Goal: Task Accomplishment & Management: Manage account settings

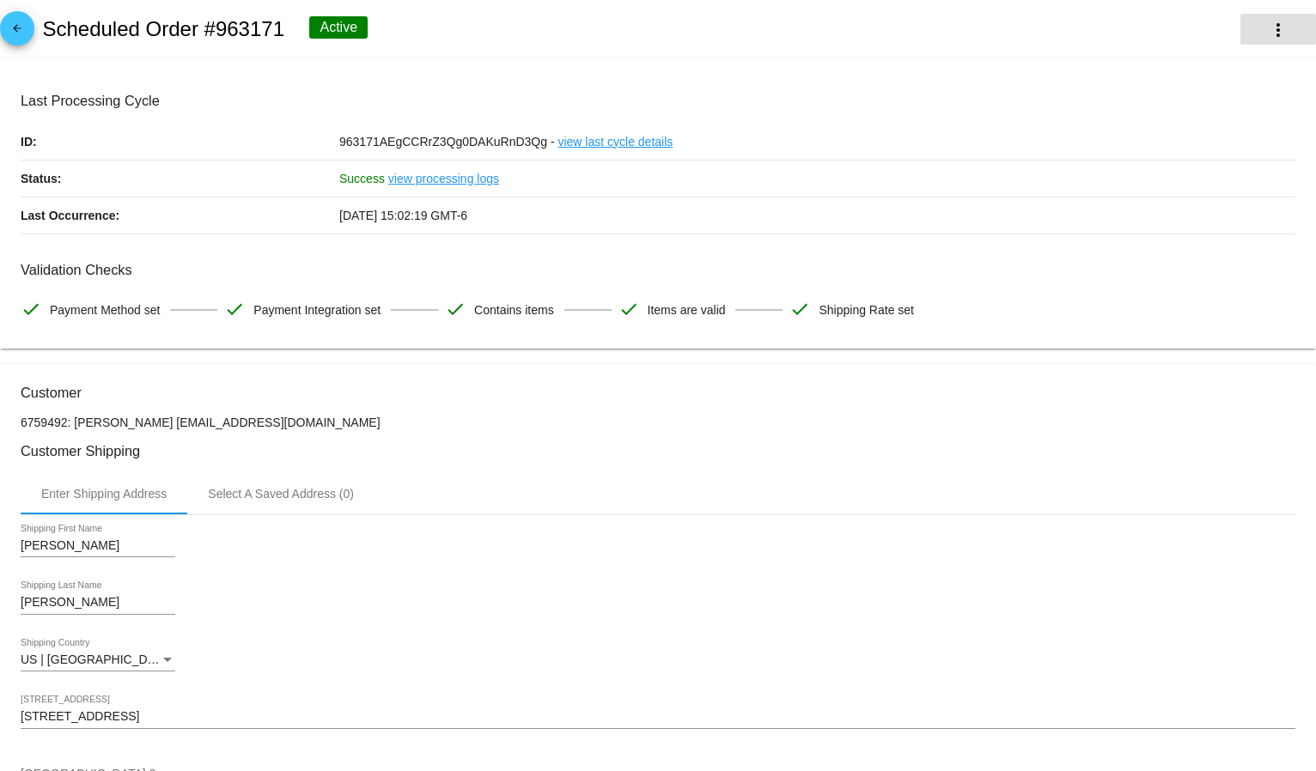
click at [1268, 26] on mat-icon "more_vert" at bounding box center [1278, 30] width 21 height 21
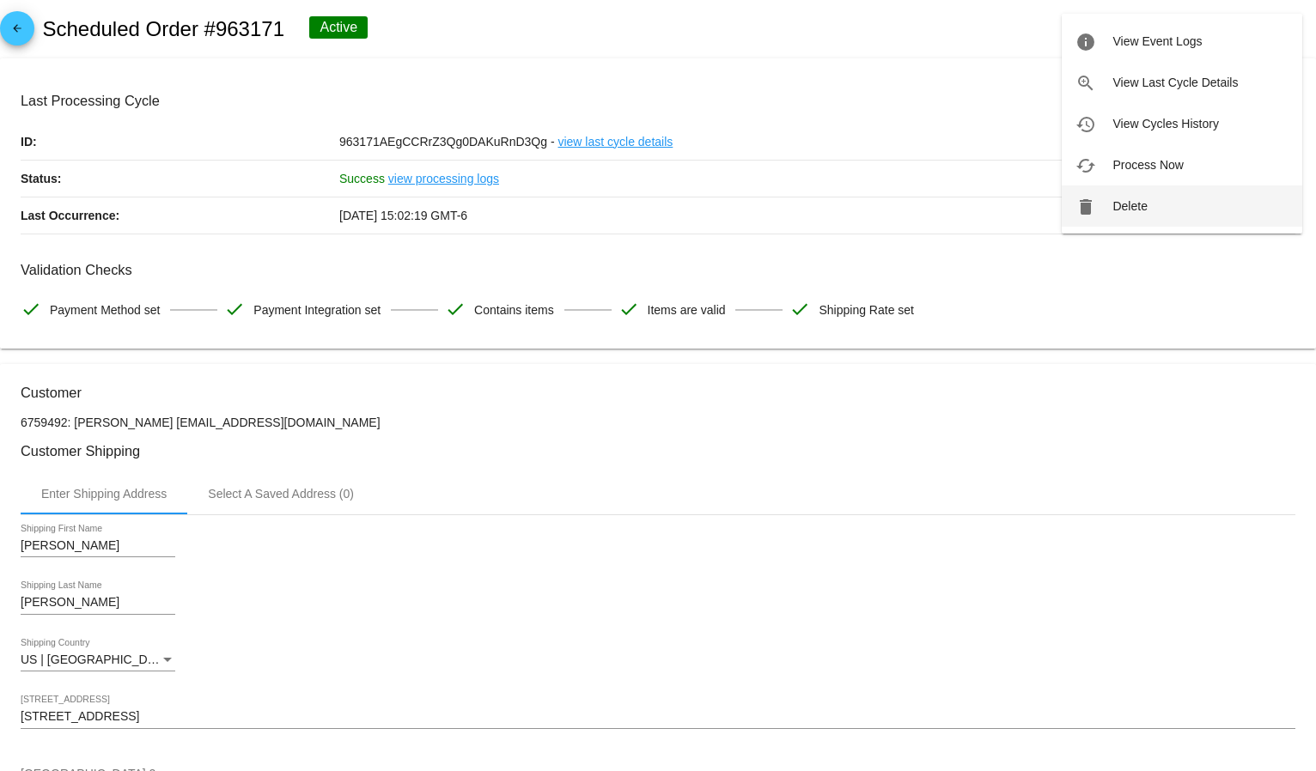
click at [1166, 208] on button "delete Delete" at bounding box center [1182, 206] width 241 height 41
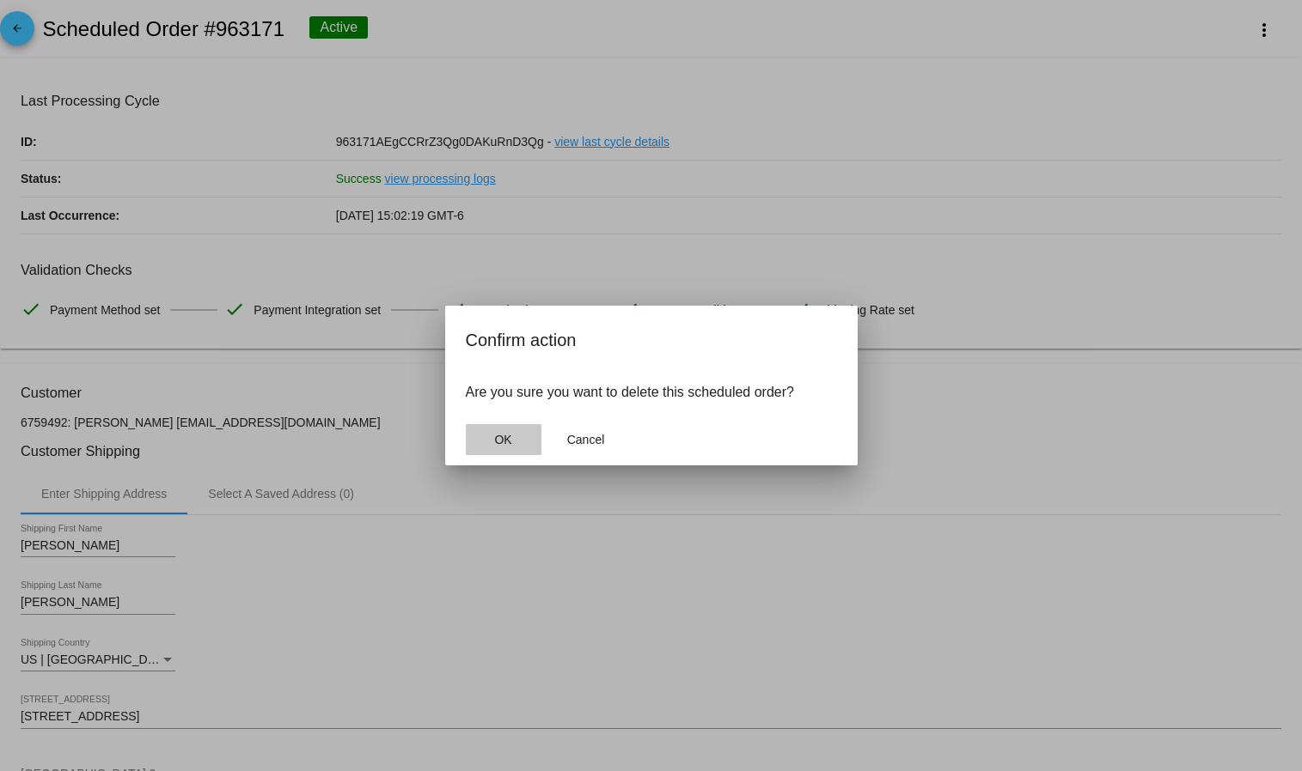
click at [493, 428] on button "OK" at bounding box center [504, 439] width 76 height 31
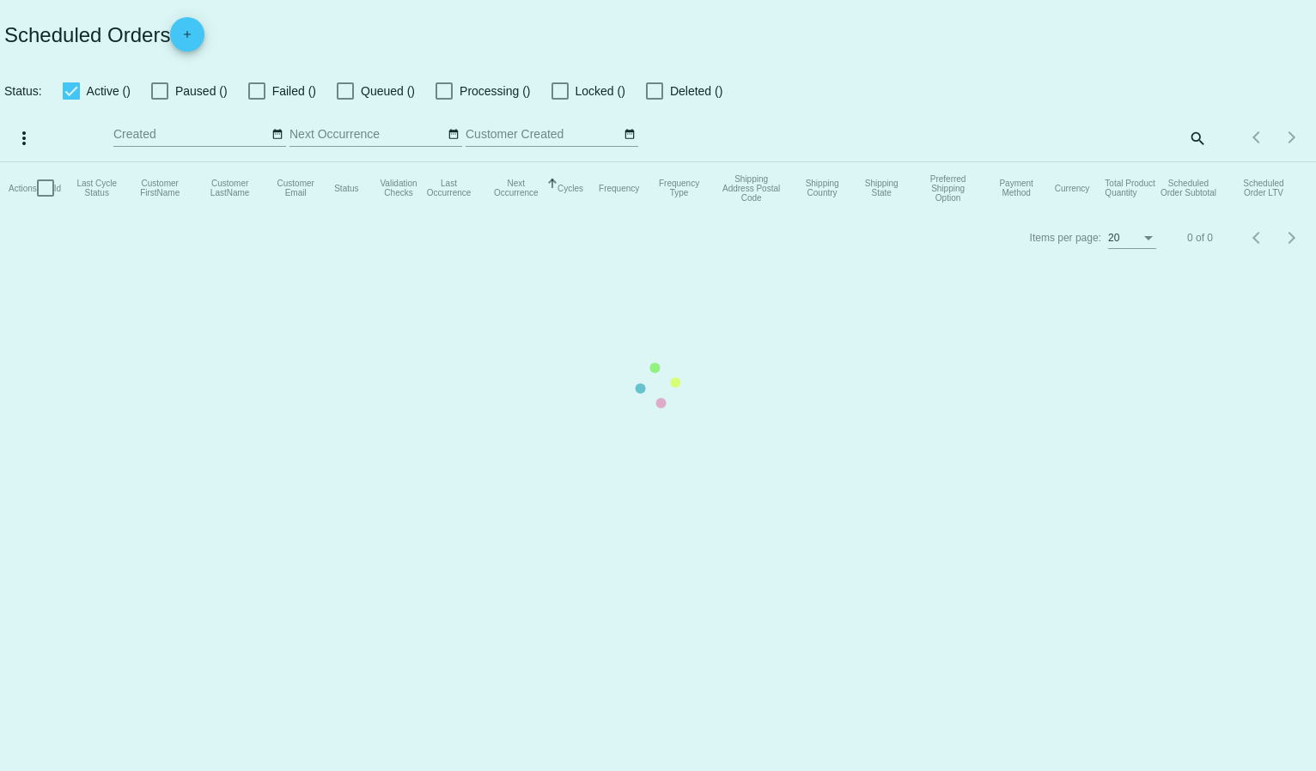
checkbox input "true"
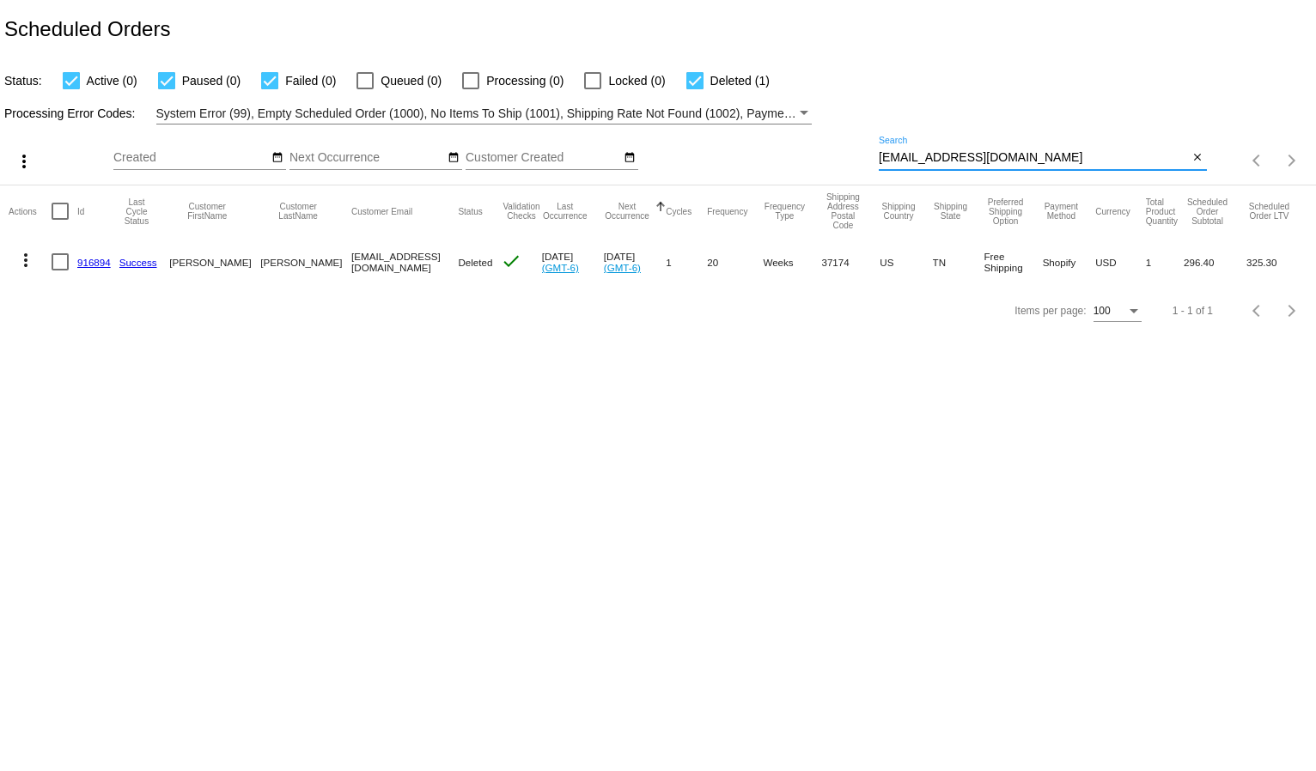
click at [902, 160] on input "sltanker@gmail.com" at bounding box center [1034, 158] width 310 height 14
paste input "donnadix71"
click at [939, 152] on input "donnadix71@gmail.com" at bounding box center [1034, 158] width 310 height 14
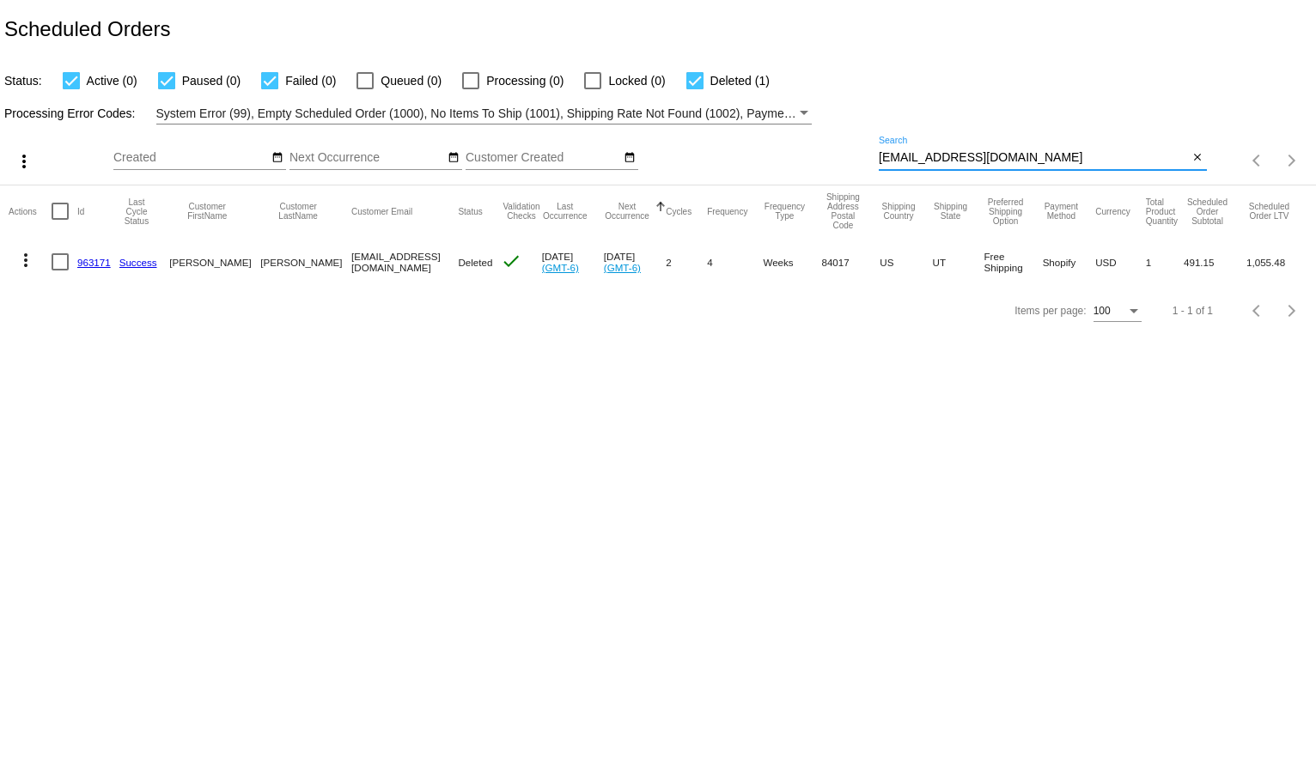
click at [939, 153] on input "donnadix71@gmail.com" at bounding box center [1034, 158] width 310 height 14
paste input "bandalora@sbcglobal.net"
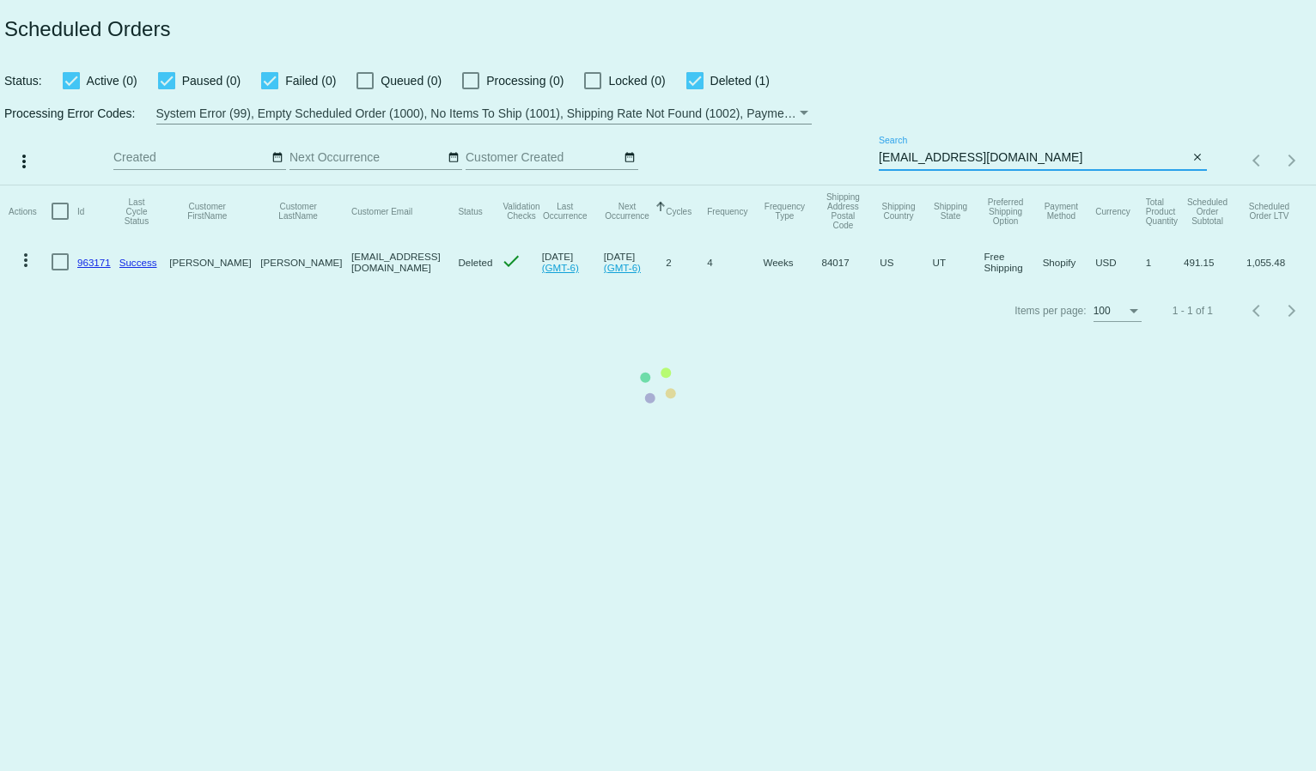
type input "bandalora@sbcglobal.net"
click at [956, 186] on mat-table "Actions Id Last Cycle Status Customer FirstName Customer LastName Customer Emai…" at bounding box center [658, 236] width 1316 height 101
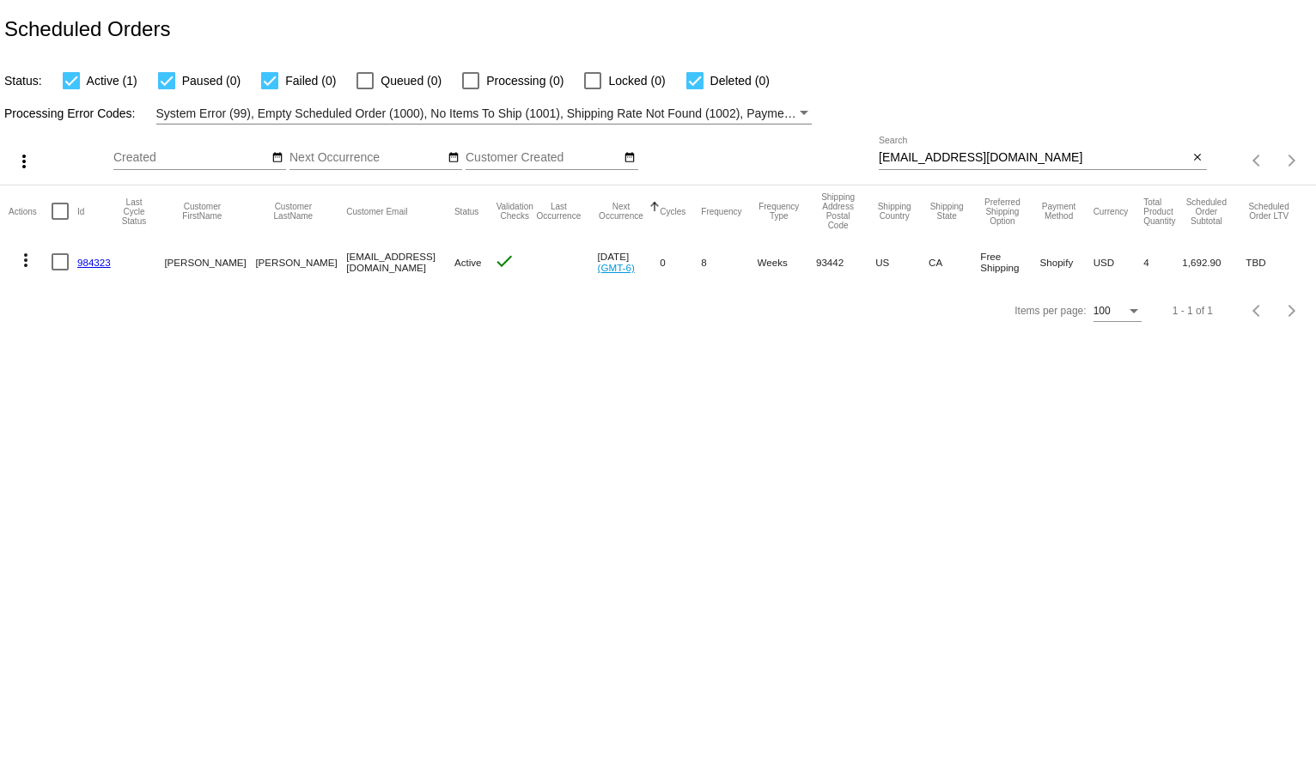
click at [99, 258] on link "984323" at bounding box center [94, 262] width 34 height 11
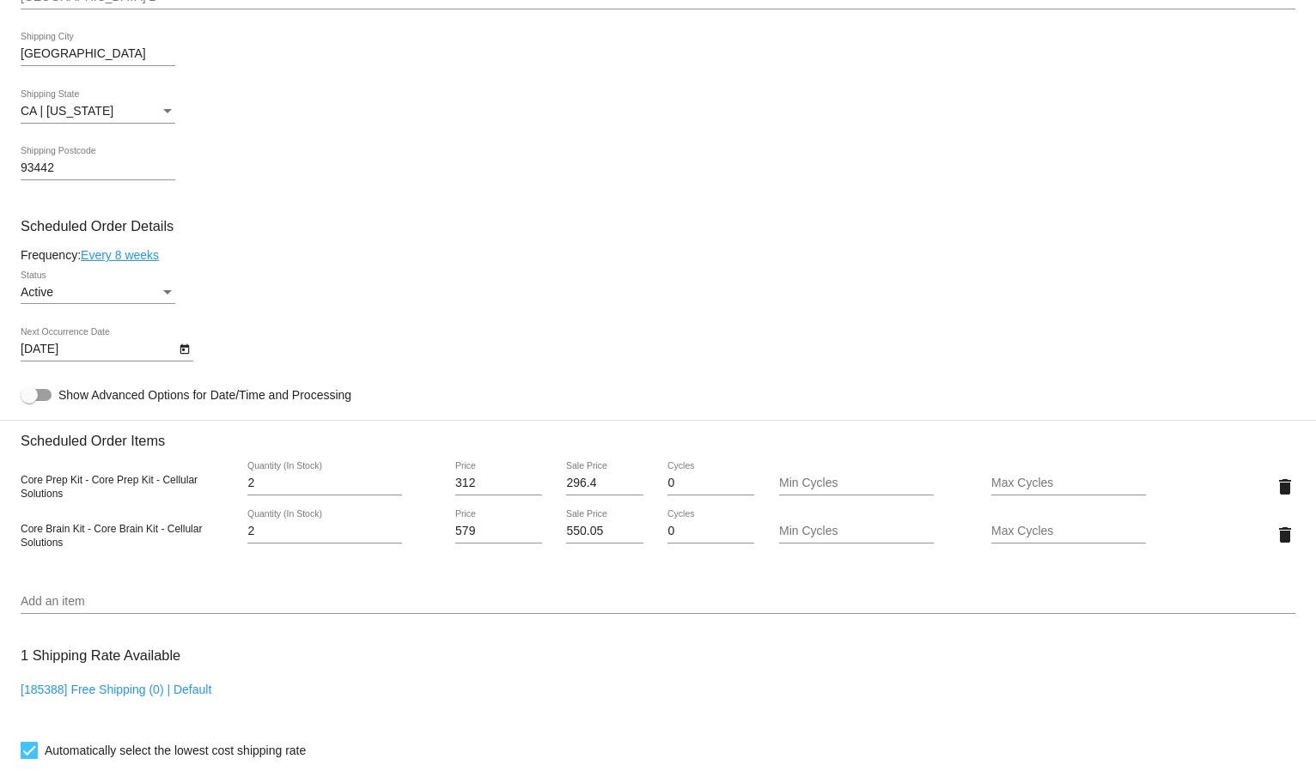
scroll to position [668, 0]
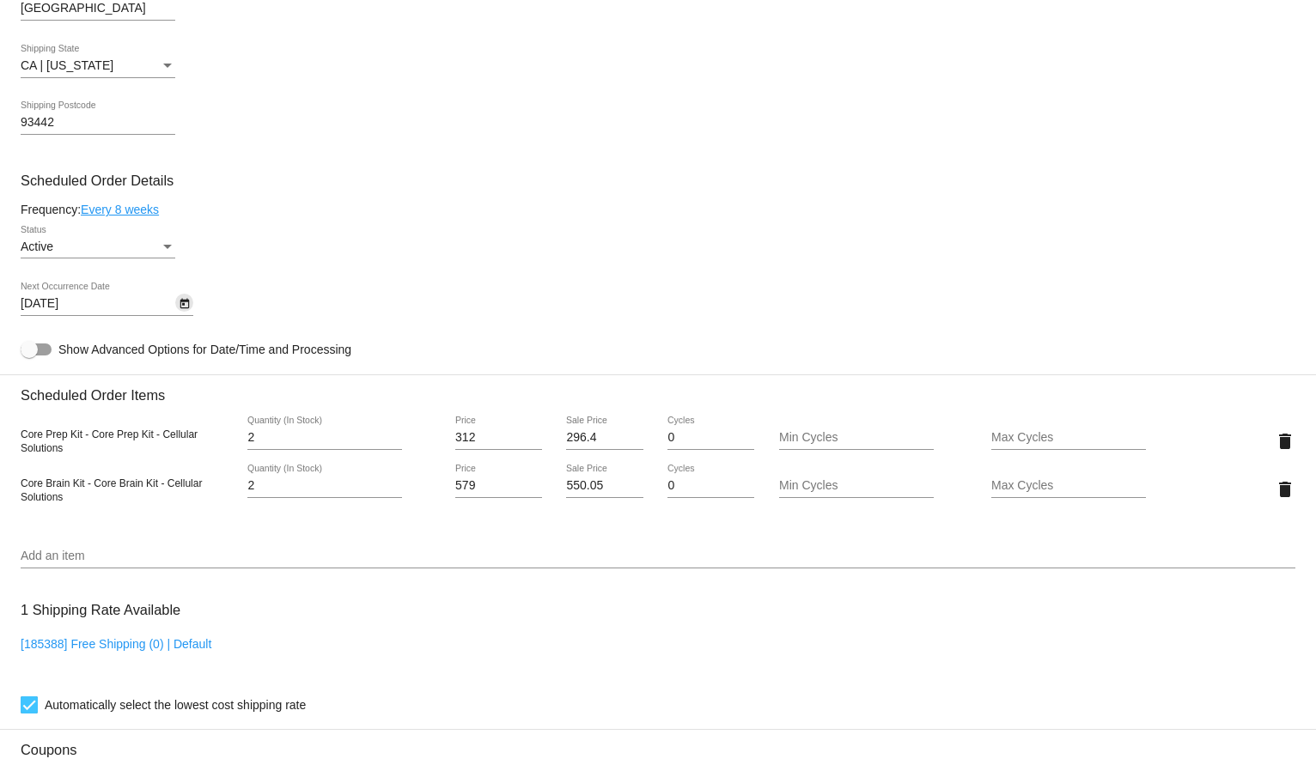
click at [184, 297] on icon "Open calendar" at bounding box center [185, 304] width 12 height 21
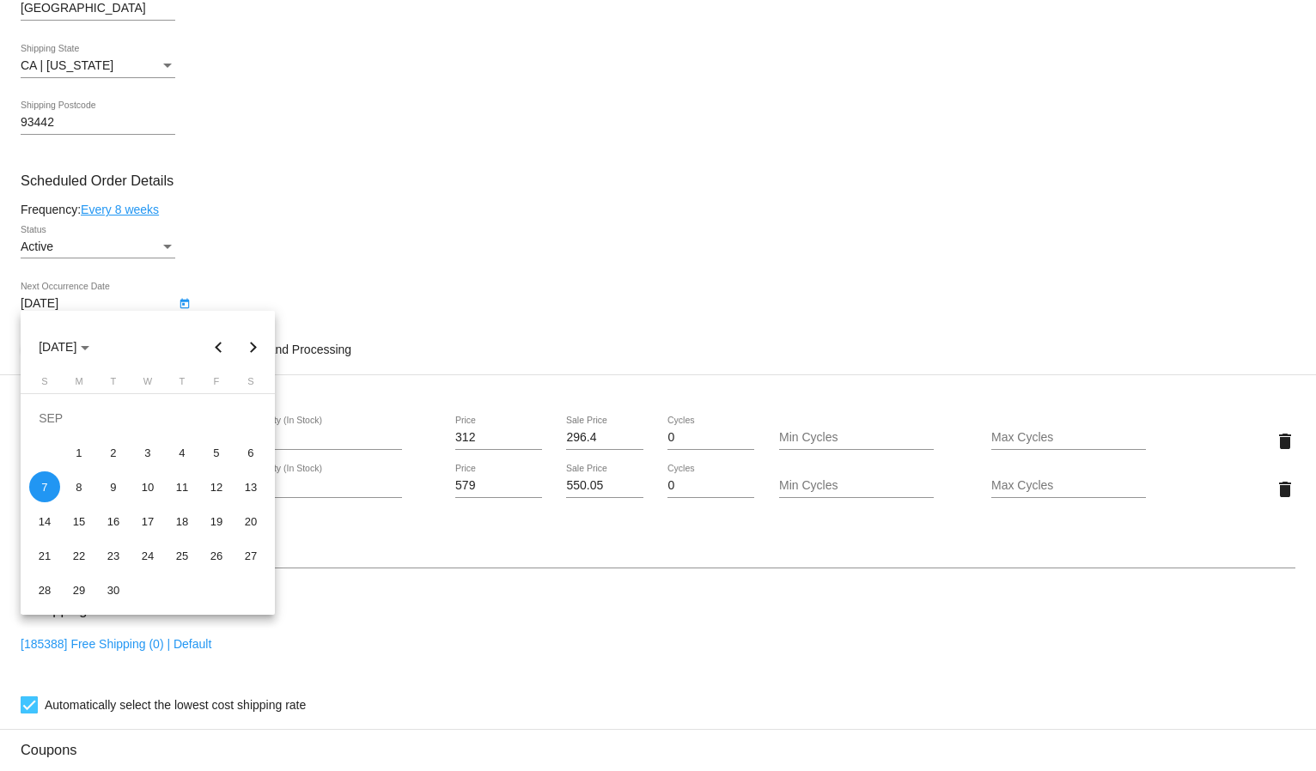
click at [214, 351] on button "Previous month" at bounding box center [219, 347] width 34 height 34
click at [78, 554] on div "25" at bounding box center [79, 555] width 31 height 31
type input "8/25/2025"
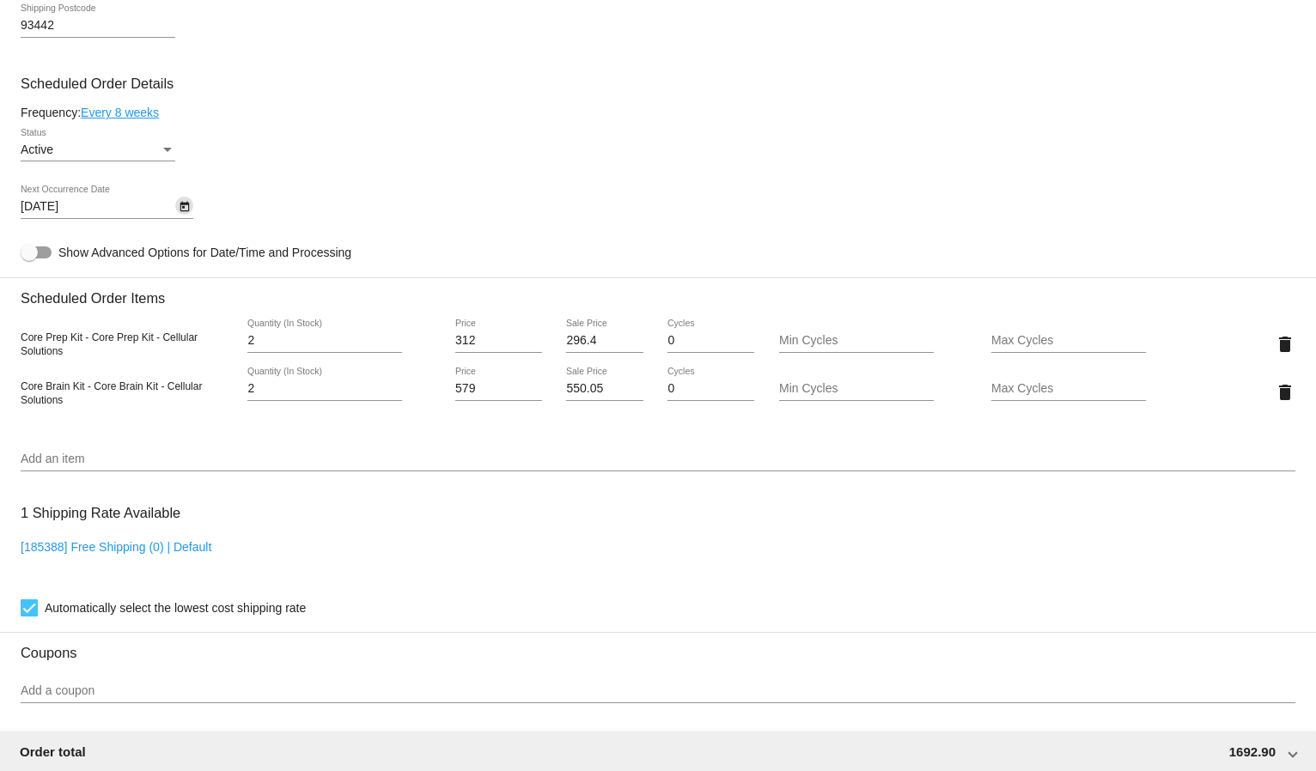
scroll to position [1195, 0]
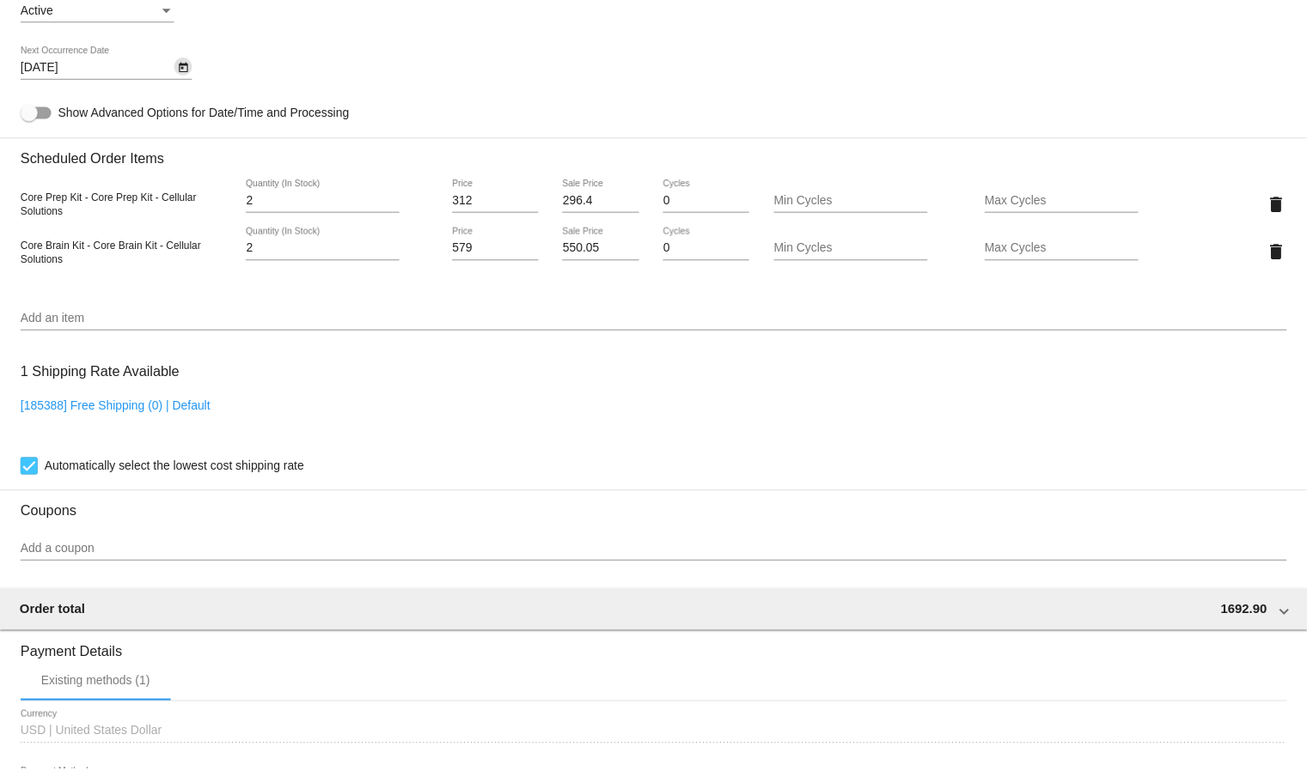
scroll to position [717, 0]
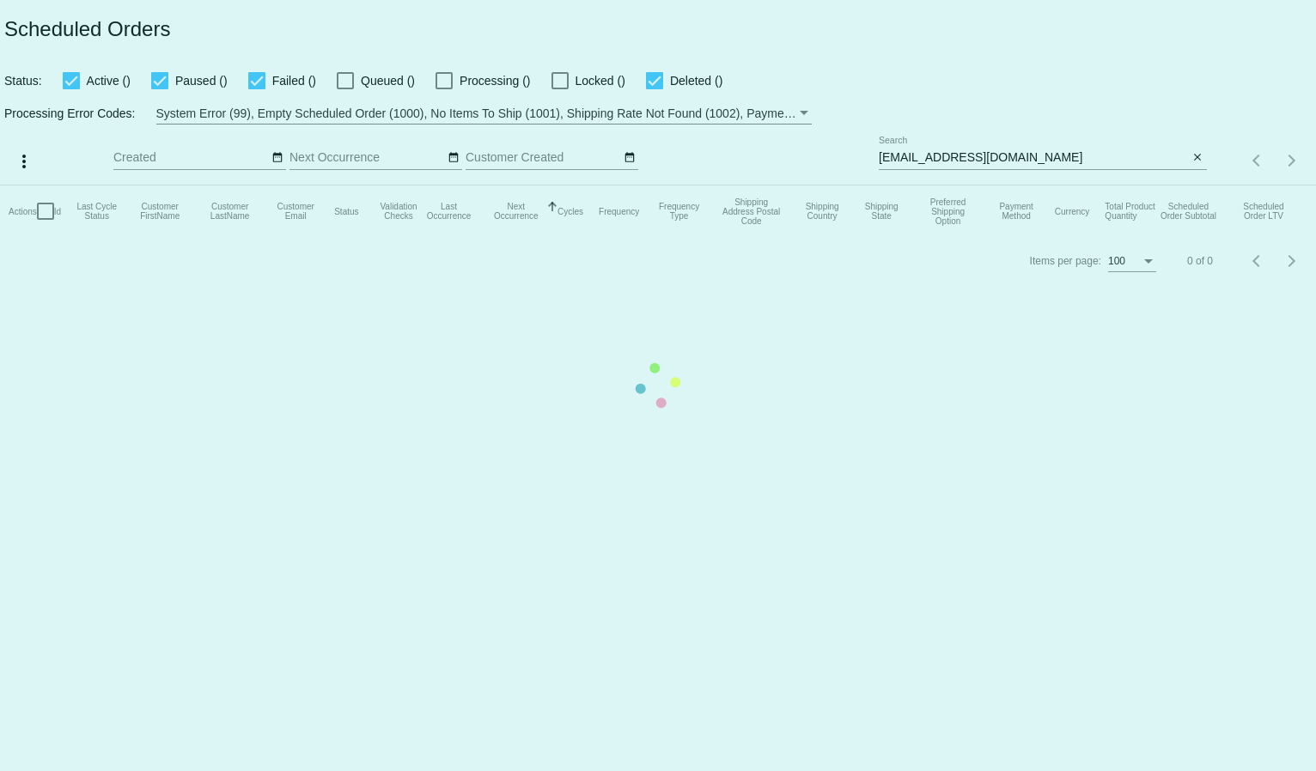
click at [965, 186] on mat-table "Actions Id Last Cycle Status Customer FirstName Customer LastName Customer Emai…" at bounding box center [658, 212] width 1316 height 52
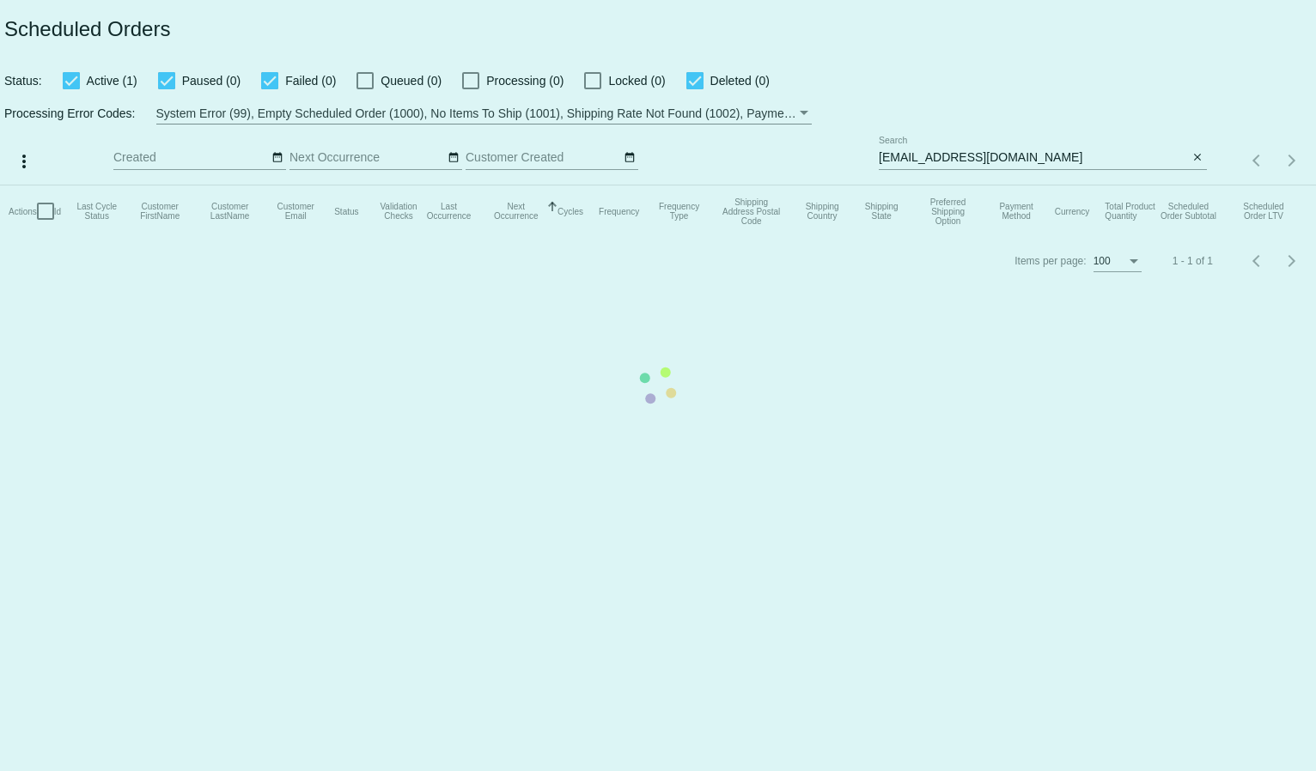
click at [960, 150] on div "bandalora@sbcglobal.net Search" at bounding box center [1034, 154] width 310 height 34
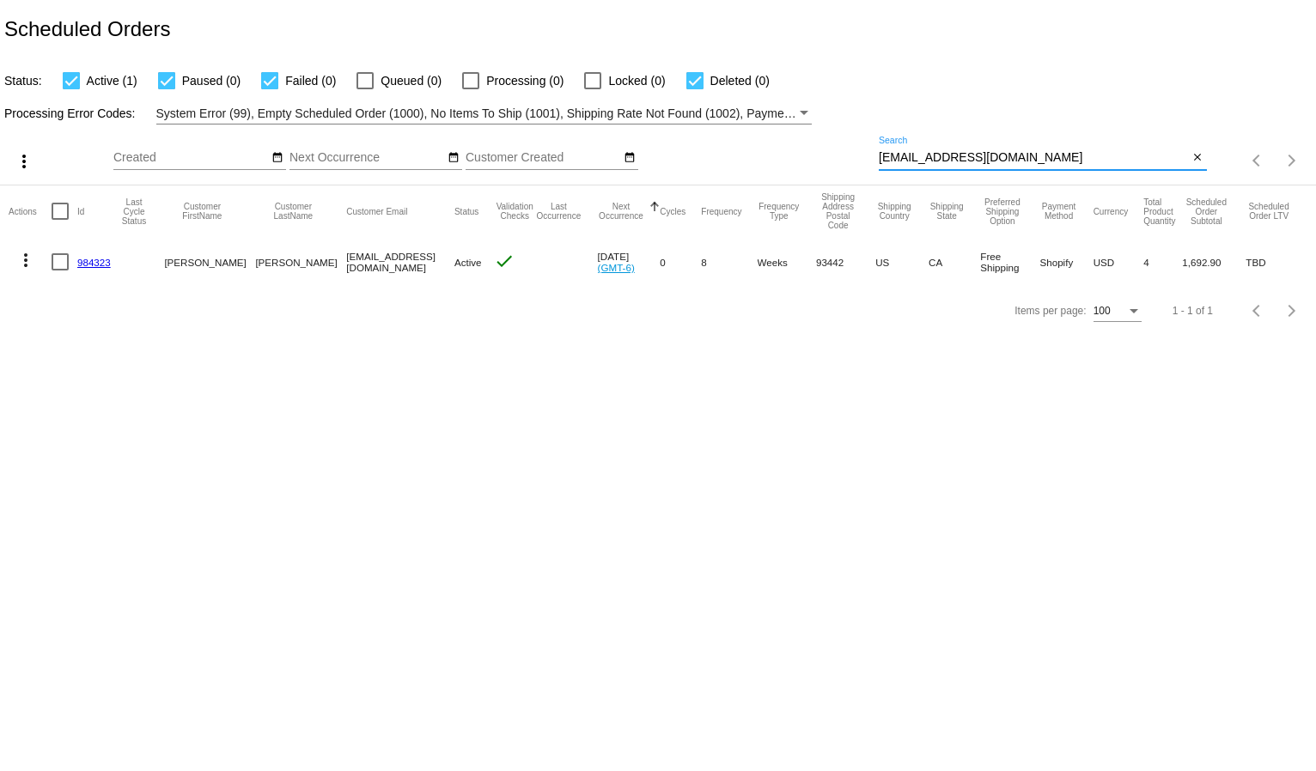
click at [956, 149] on div "bandalora@sbcglobal.net Search" at bounding box center [1034, 154] width 310 height 34
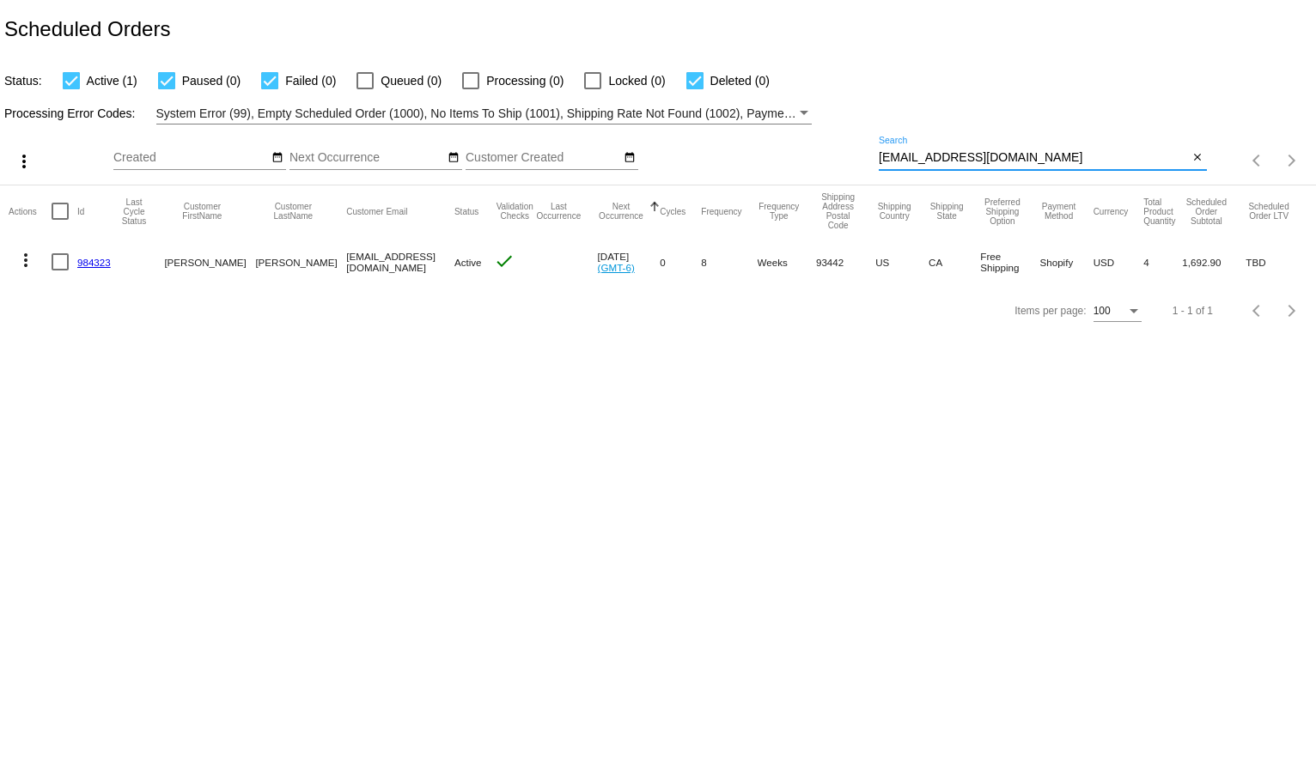
click at [956, 149] on div "bandalora@sbcglobal.net Search" at bounding box center [1034, 154] width 310 height 34
click at [956, 157] on input "bandalora@sbcglobal.net" at bounding box center [1034, 158] width 310 height 14
paste input "daniwadsworth@gmail.com"
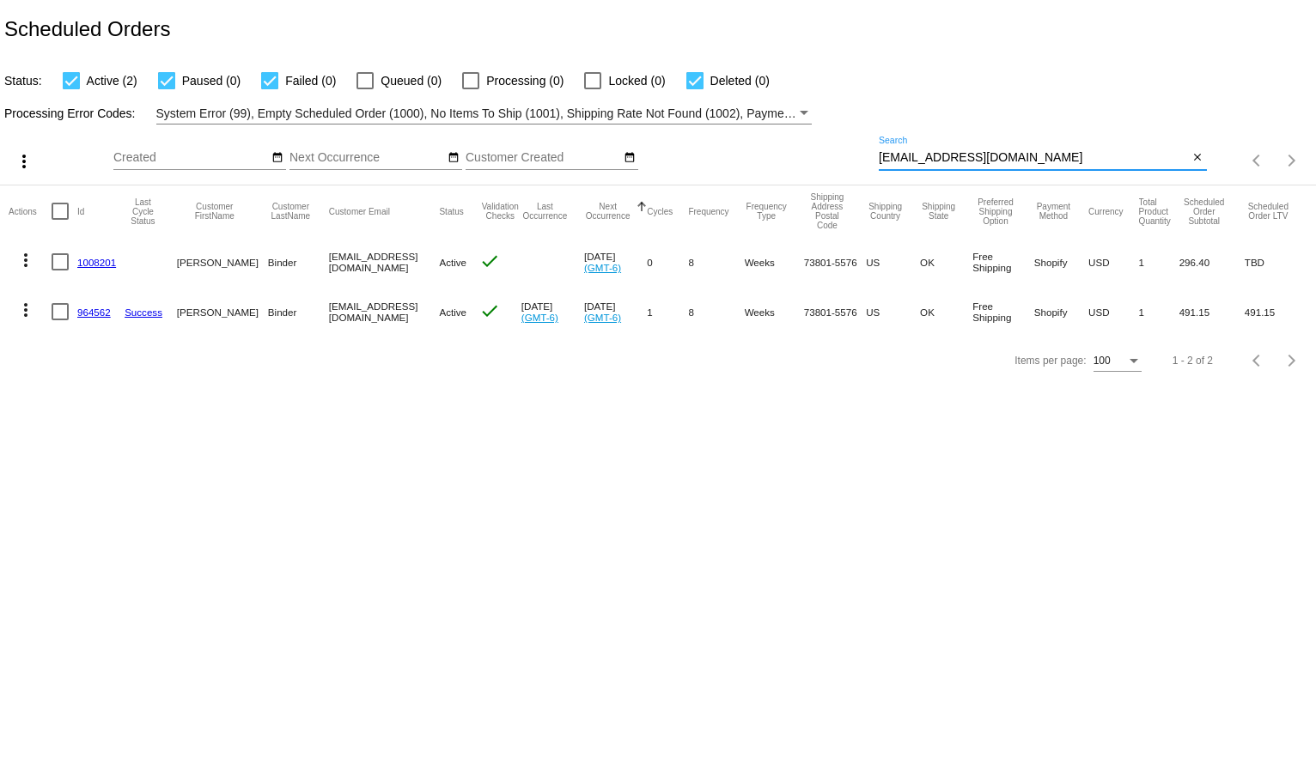
type input "daniwadsworth@gmail.com"
click at [313, 593] on body "Scheduled Orders Status: Active (2) Paused (0) Failed (0) Queued (0) Processing…" at bounding box center [658, 385] width 1316 height 771
